Goal: Use online tool/utility: Use online tool/utility

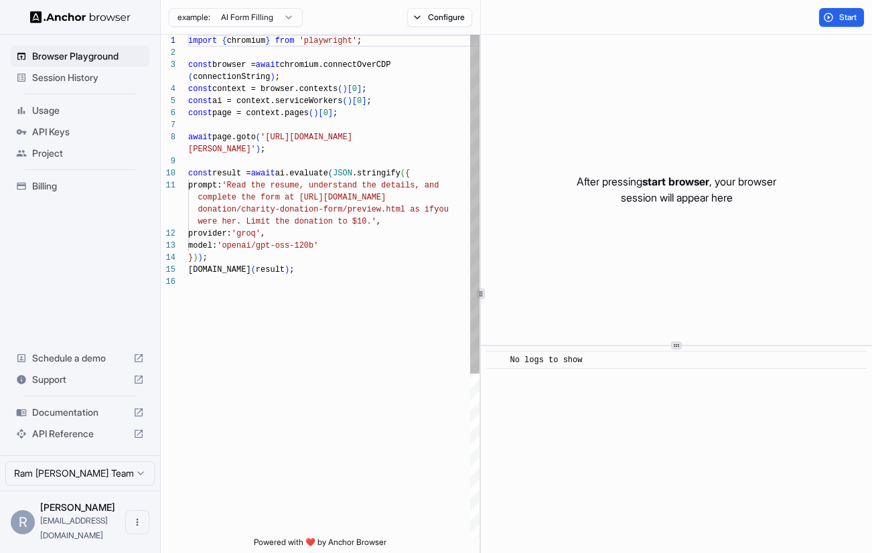
scroll to position [96, 0]
click at [117, 82] on span "Session History" at bounding box center [88, 77] width 112 height 13
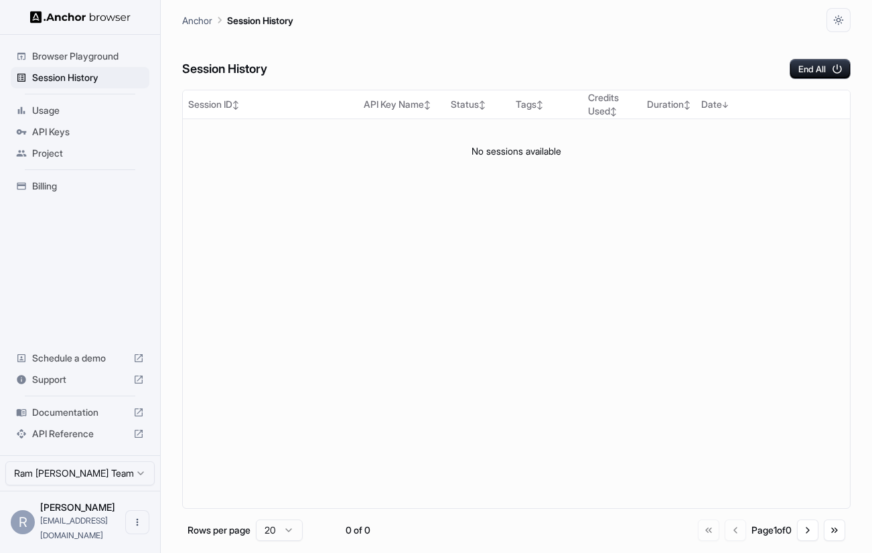
click at [113, 63] on div "Browser Playground" at bounding box center [80, 56] width 139 height 21
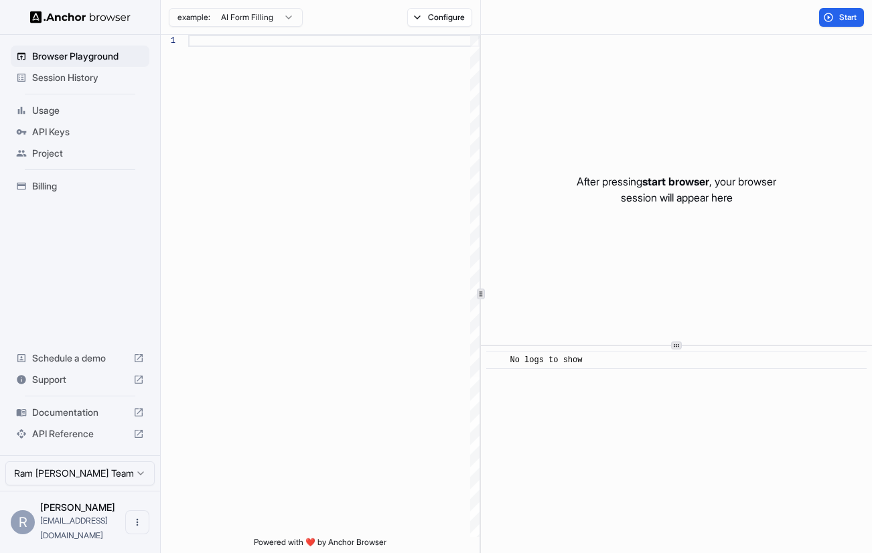
scroll to position [96, 0]
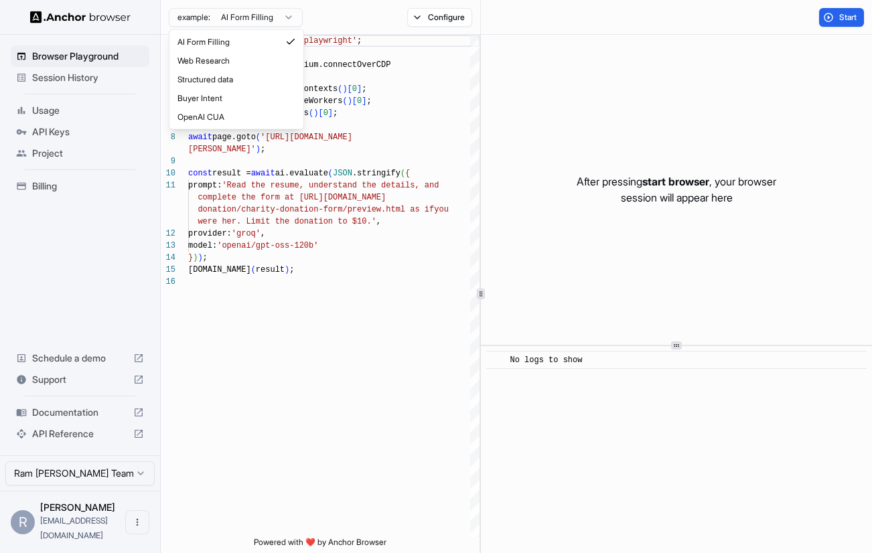
click at [273, 23] on html "Browser Playground Session History Usage API Keys Project Billing Schedule a de…" at bounding box center [436, 276] width 872 height 553
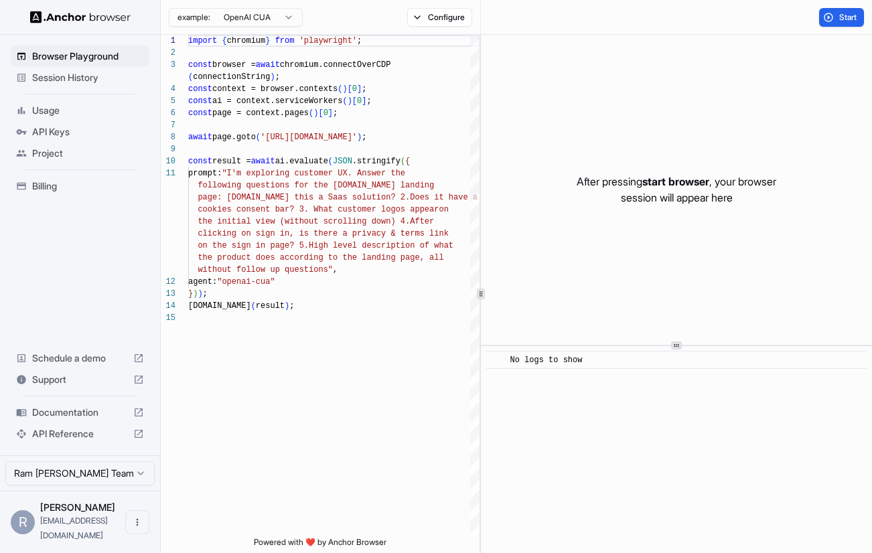
click at [251, 16] on html "Browser Playground Session History Usage API Keys Project Billing Schedule a de…" at bounding box center [436, 276] width 872 height 553
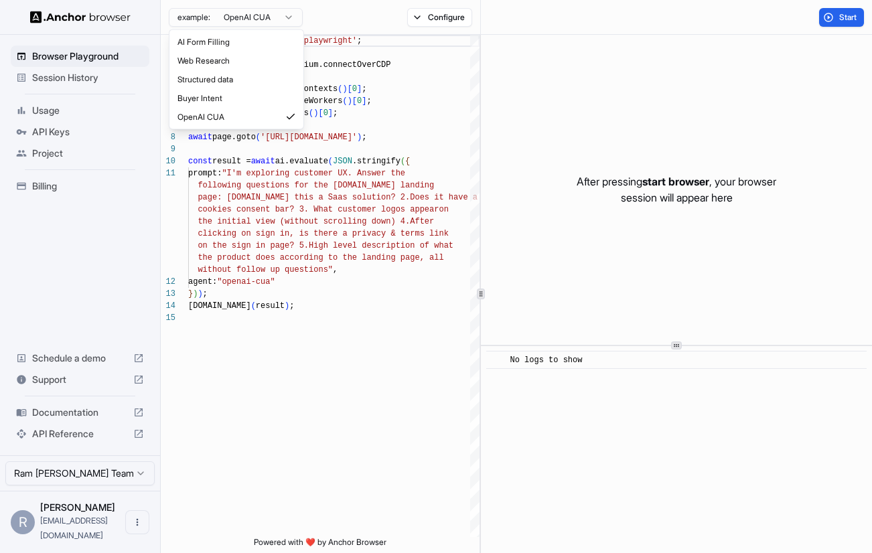
type textarea "**********"
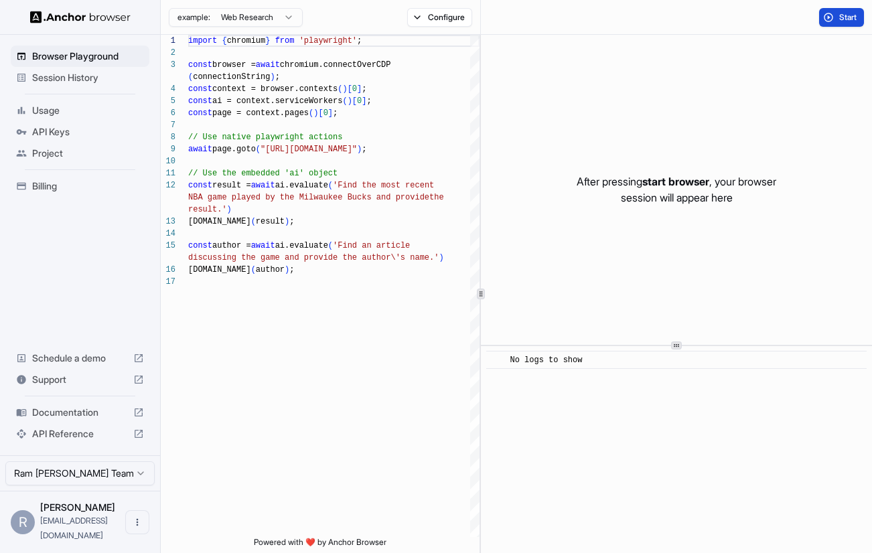
click at [843, 21] on span "Start" at bounding box center [848, 17] width 19 height 11
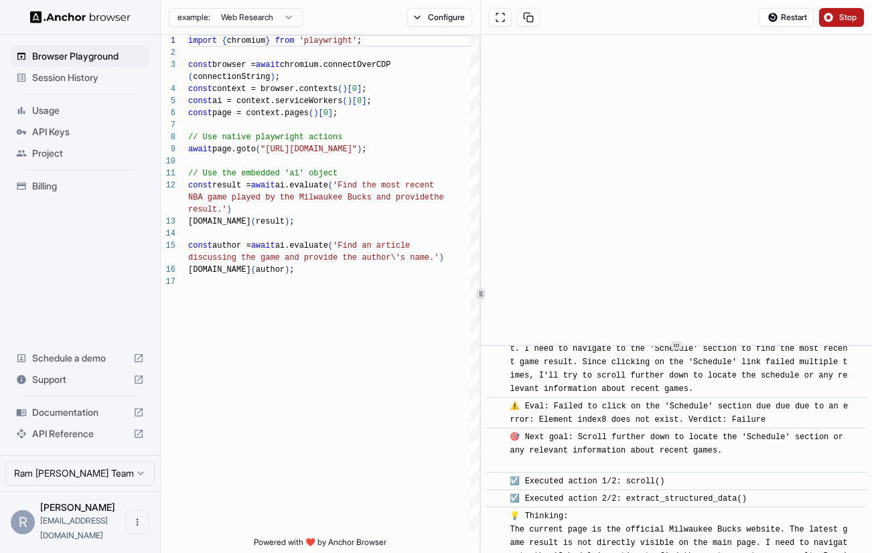
scroll to position [3832, 0]
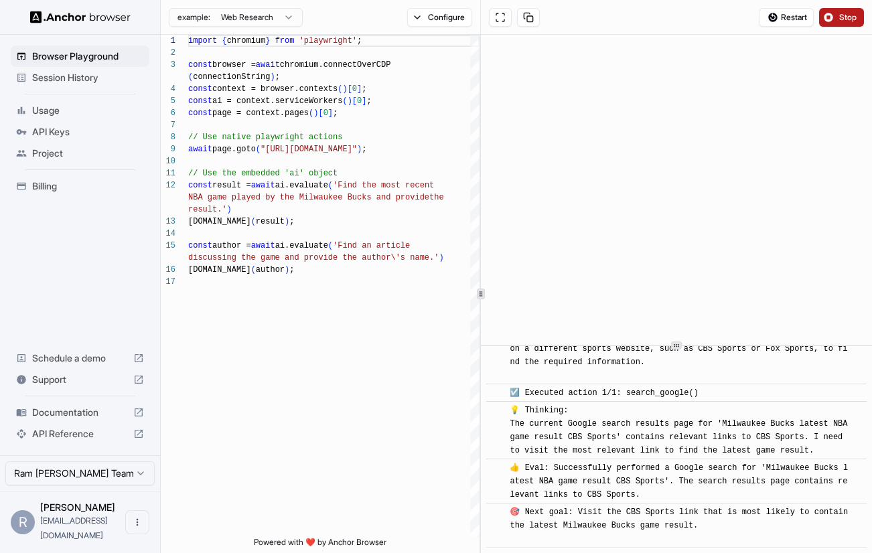
click at [40, 11] on img at bounding box center [80, 17] width 100 height 13
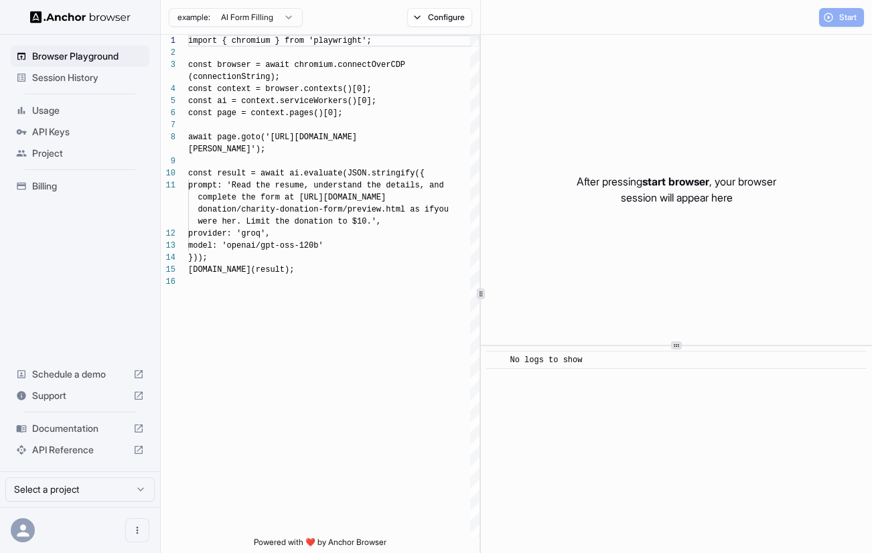
scroll to position [96, 0]
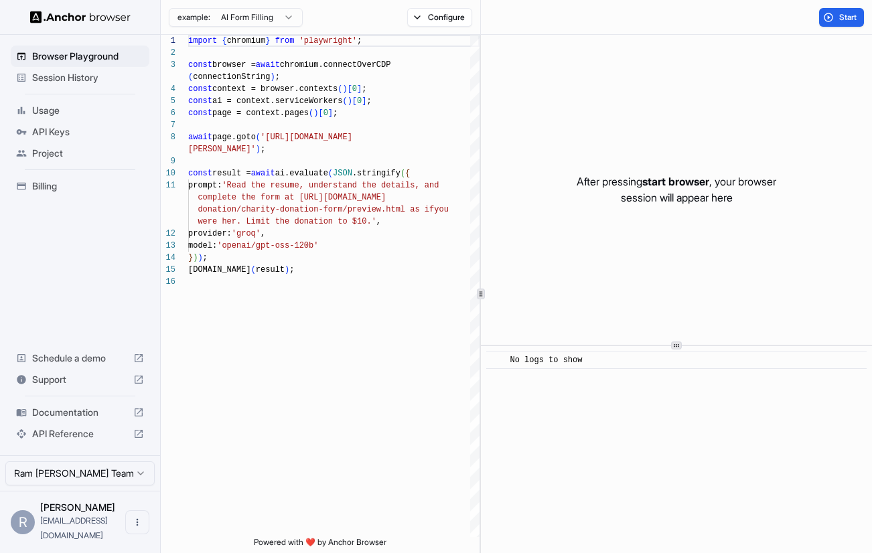
click at [52, 18] on img at bounding box center [80, 17] width 100 height 13
